Goal: Information Seeking & Learning: Learn about a topic

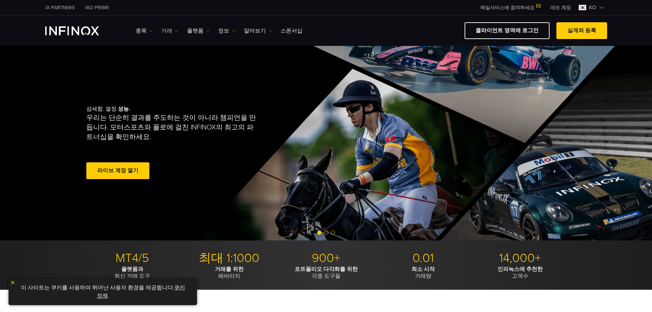
click at [167, 33] on link "거래" at bounding box center [169, 31] width 17 height 8
click at [141, 35] on div "종목 종목 상품 정보 거래 계정" at bounding box center [372, 30] width 472 height 17
click at [142, 31] on link "종목" at bounding box center [144, 31] width 17 height 8
click at [148, 51] on link "종목" at bounding box center [154, 52] width 37 height 15
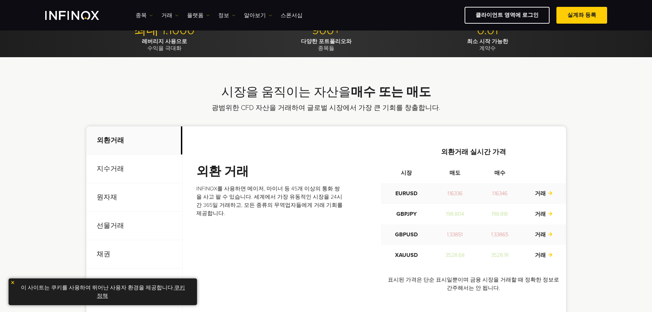
scroll to position [240, 0]
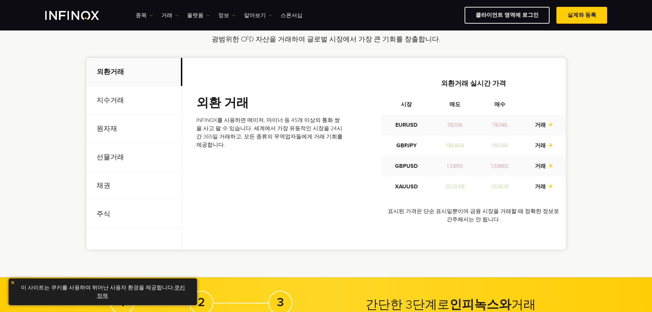
click at [103, 98] on p "지수거래" at bounding box center [134, 100] width 96 height 28
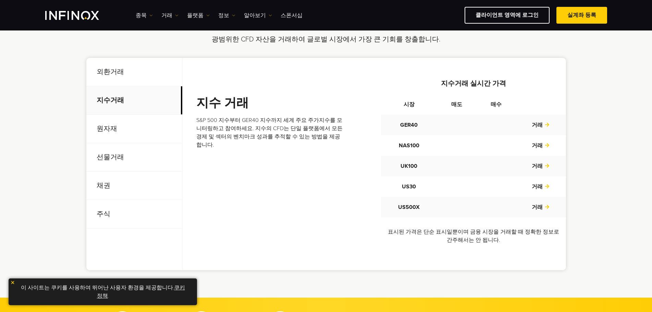
scroll to position [0, 0]
click at [113, 139] on p "원자재" at bounding box center [134, 129] width 96 height 28
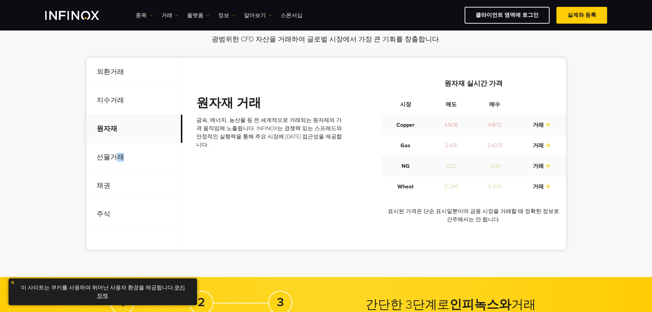
click at [121, 156] on p "선물거래" at bounding box center [134, 157] width 96 height 28
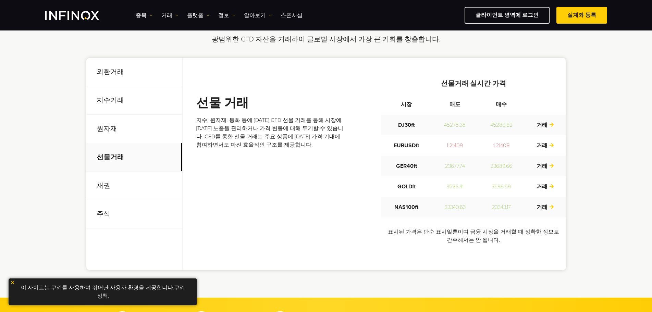
click at [106, 184] on p "채권" at bounding box center [134, 186] width 96 height 28
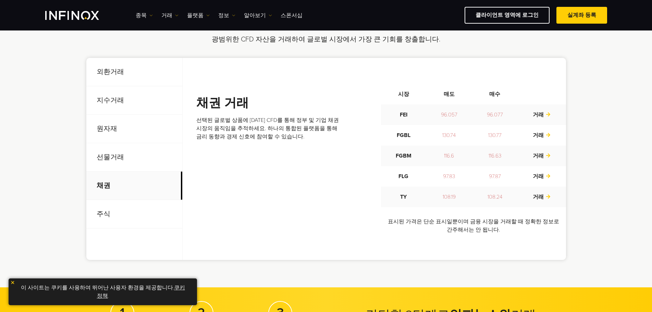
click at [106, 218] on p "주식" at bounding box center [134, 214] width 96 height 28
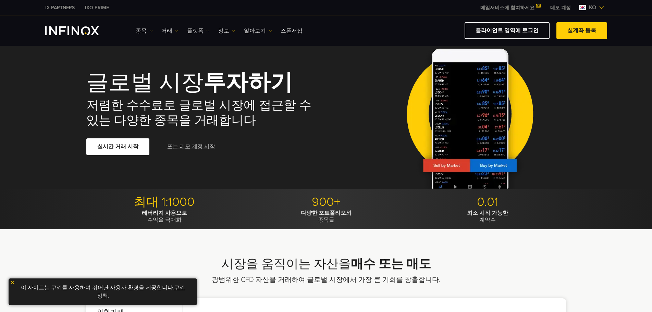
click at [195, 143] on link "또는 데모 계정 시작" at bounding box center [191, 146] width 49 height 17
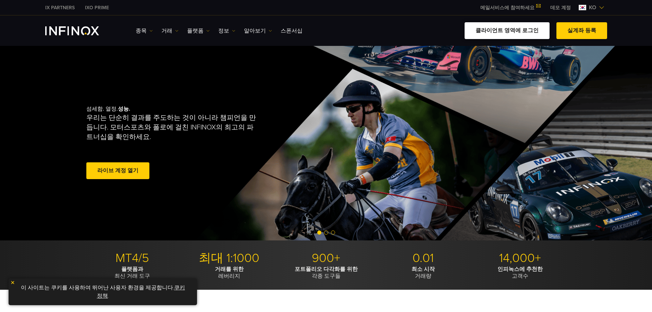
click at [504, 26] on link "클라이언트 영역에 로그인" at bounding box center [507, 30] width 85 height 17
